Goal: Information Seeking & Learning: Learn about a topic

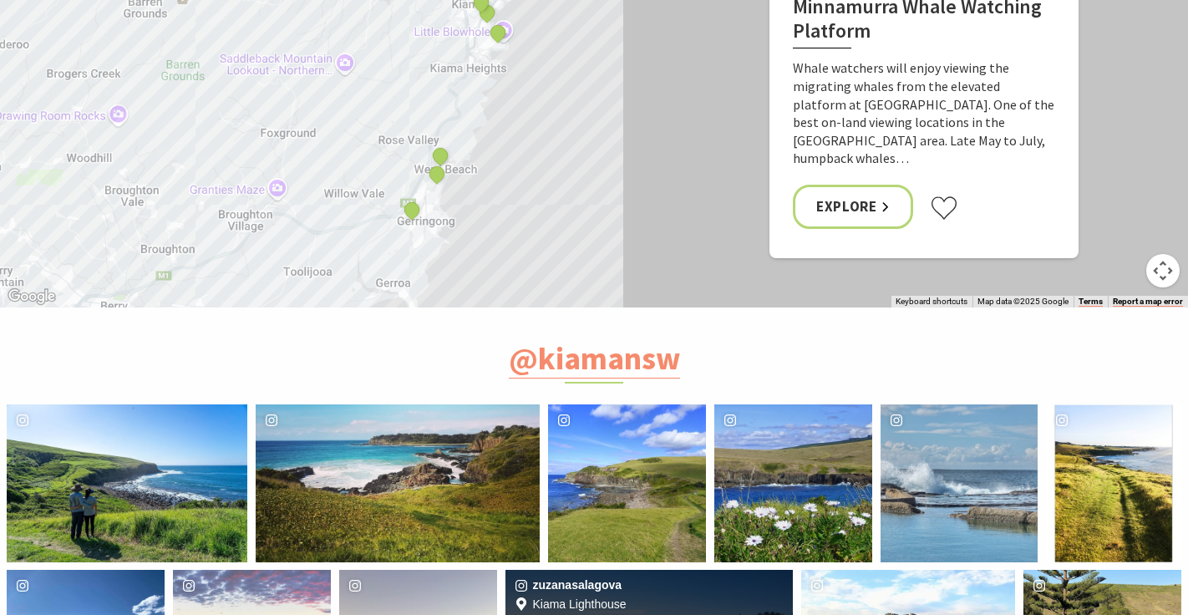
scroll to position [6237, 0]
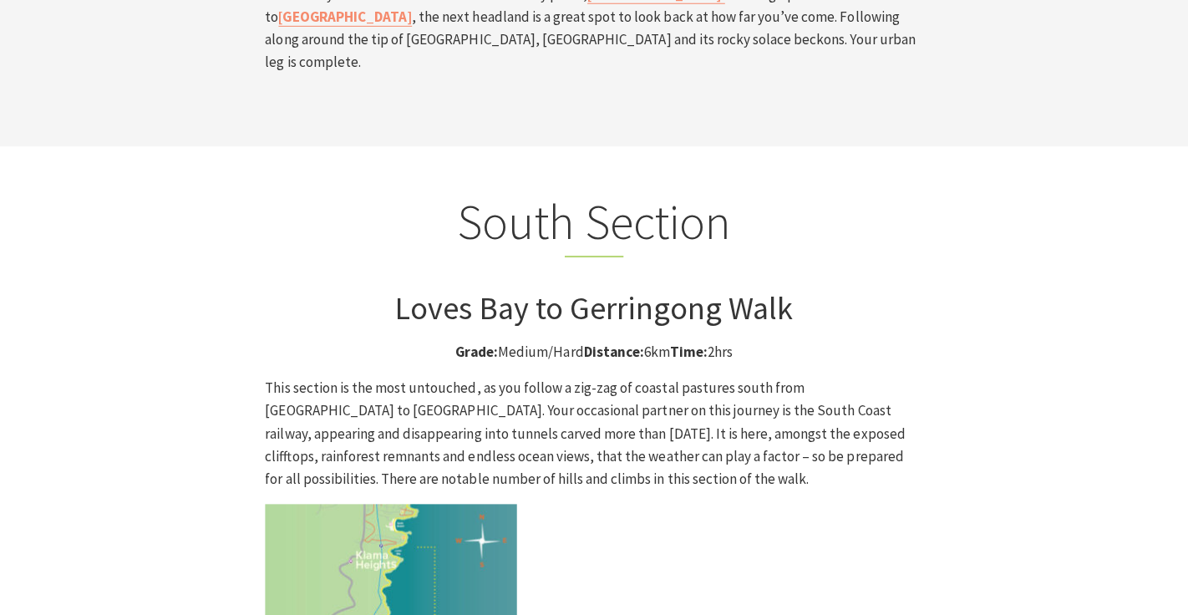
scroll to position [4119, 0]
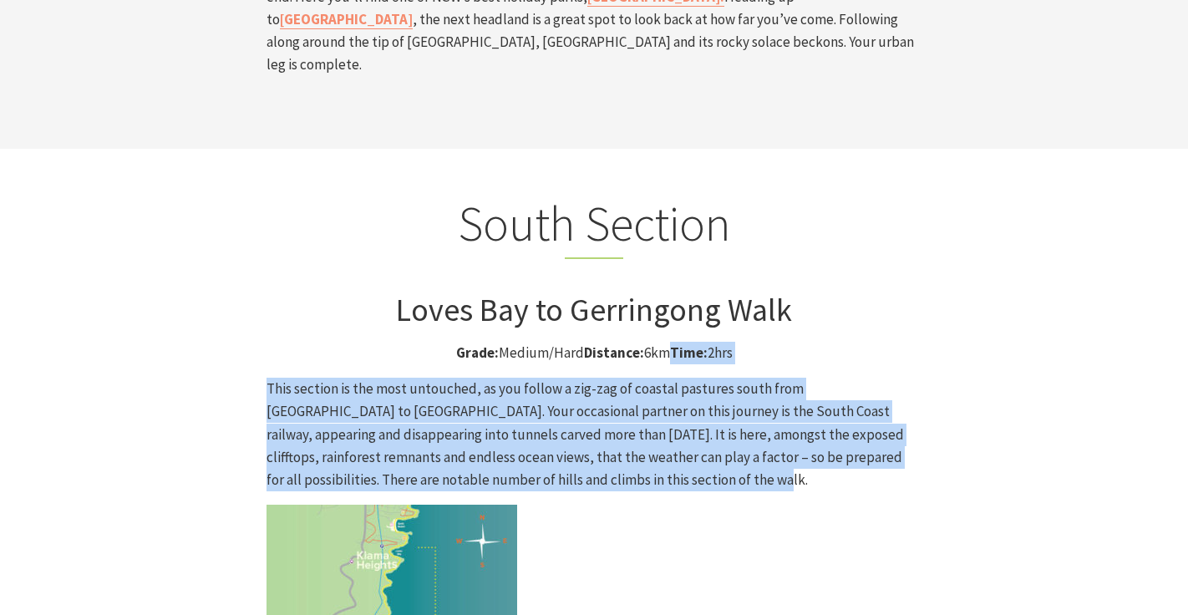
drag, startPoint x: 672, startPoint y: 180, endPoint x: 578, endPoint y: 317, distance: 165.9
click at [578, 378] on p "This section is the most untouched, as you follow a zig-zag of coastal pastures…" at bounding box center [594, 435] width 655 height 114
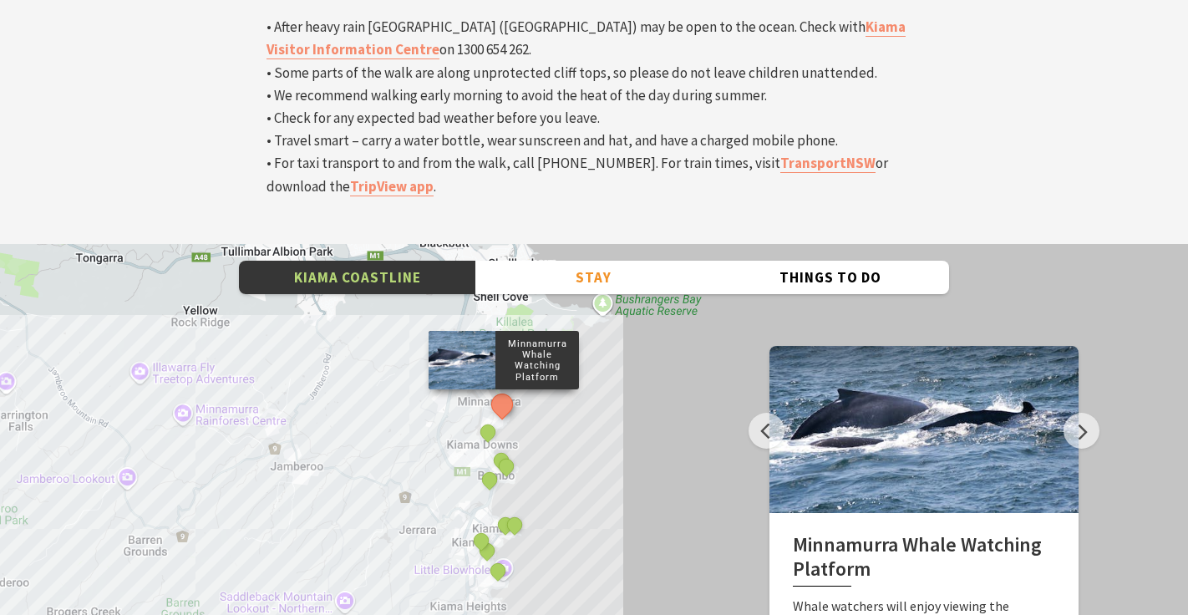
scroll to position [5638, 0]
